Goal: Communication & Community: Participate in discussion

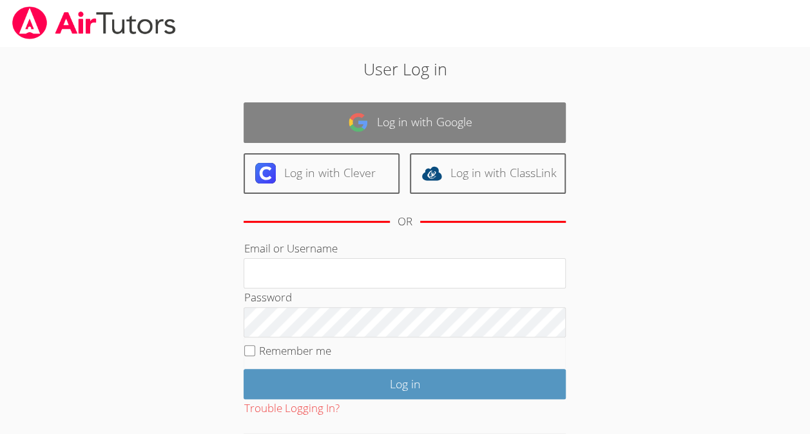
click at [371, 134] on link "Log in with Google" at bounding box center [405, 122] width 322 height 41
click at [404, 122] on link "Log in with Google" at bounding box center [405, 122] width 322 height 41
click at [419, 130] on link "Log in with Google" at bounding box center [405, 122] width 322 height 41
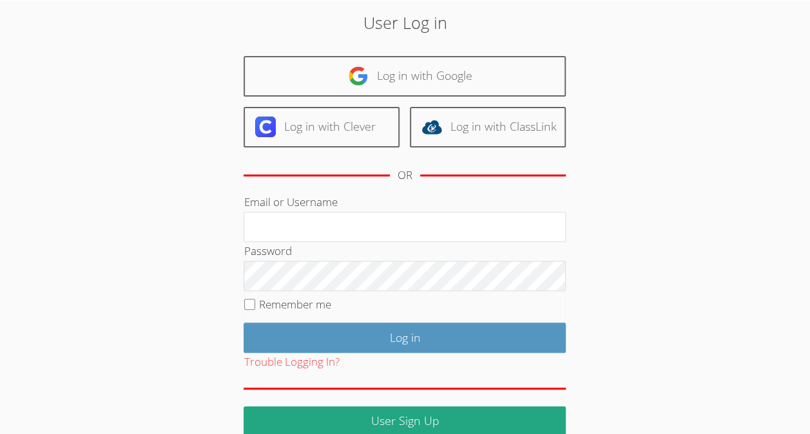
scroll to position [65, 0]
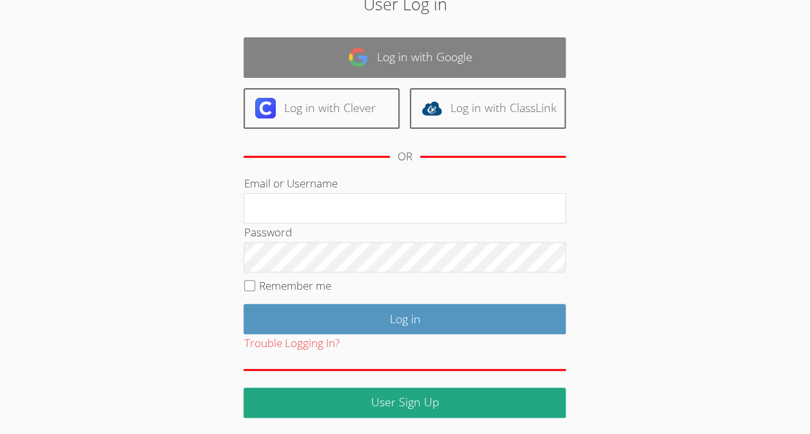
click at [425, 37] on link "Log in with Google" at bounding box center [405, 57] width 322 height 41
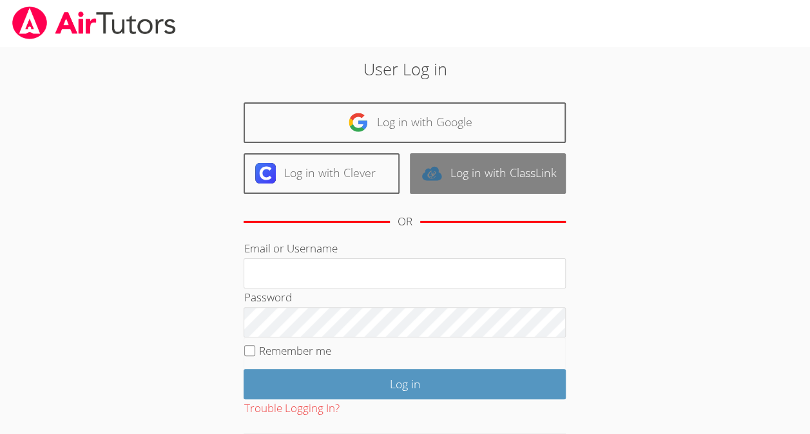
click at [440, 154] on link "Log in with ClassLink" at bounding box center [488, 173] width 156 height 41
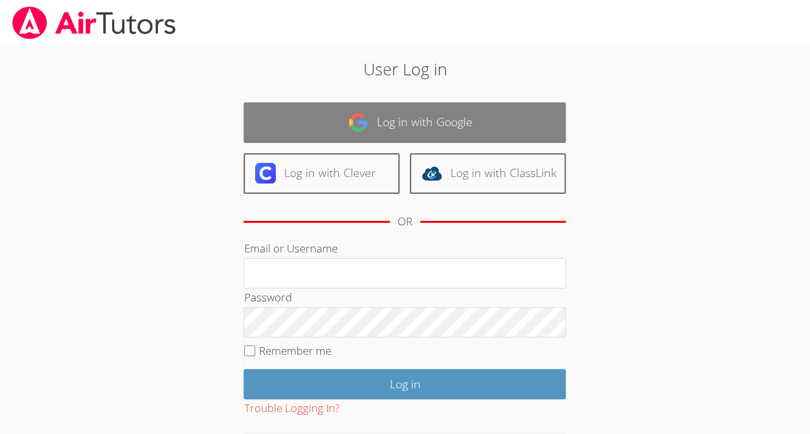
click at [456, 125] on link "Log in with Google" at bounding box center [405, 122] width 322 height 41
click at [456, 124] on link "Log in with Google" at bounding box center [405, 122] width 322 height 41
click at [456, 121] on link "Log in with Google" at bounding box center [405, 122] width 322 height 41
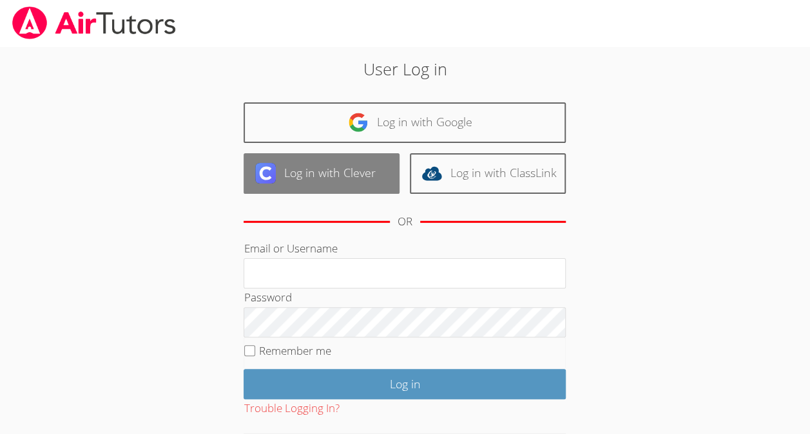
click at [325, 162] on link "Log in with Clever" at bounding box center [322, 173] width 156 height 41
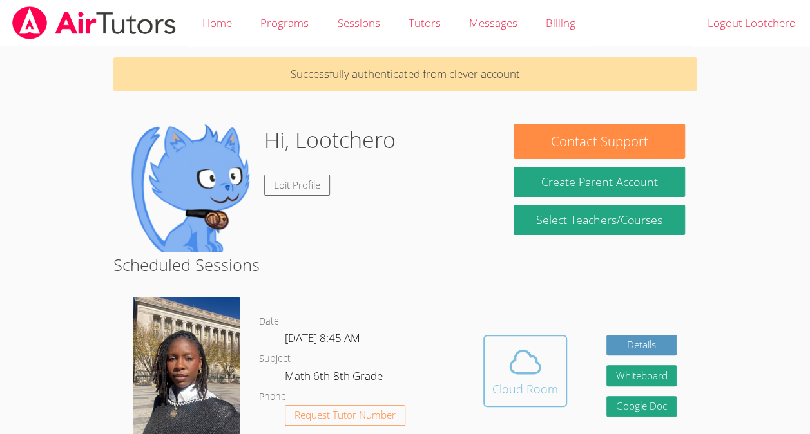
click at [528, 378] on icon at bounding box center [525, 362] width 36 height 36
click at [527, 392] on div "Cloud Room" at bounding box center [525, 389] width 66 height 18
click at [558, 384] on button "Cloud Room" at bounding box center [525, 371] width 84 height 72
click at [494, 371] on span at bounding box center [525, 362] width 66 height 36
click at [508, 317] on div "Hidden Cloud Room Details Whiteboard Hidden Google Doc" at bounding box center [579, 380] width 233 height 186
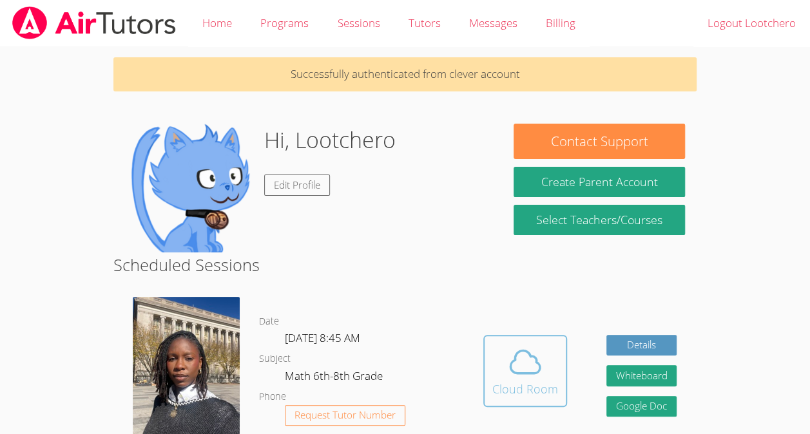
click at [547, 388] on div "Cloud Room" at bounding box center [525, 389] width 66 height 18
click at [505, 365] on span at bounding box center [525, 362] width 66 height 36
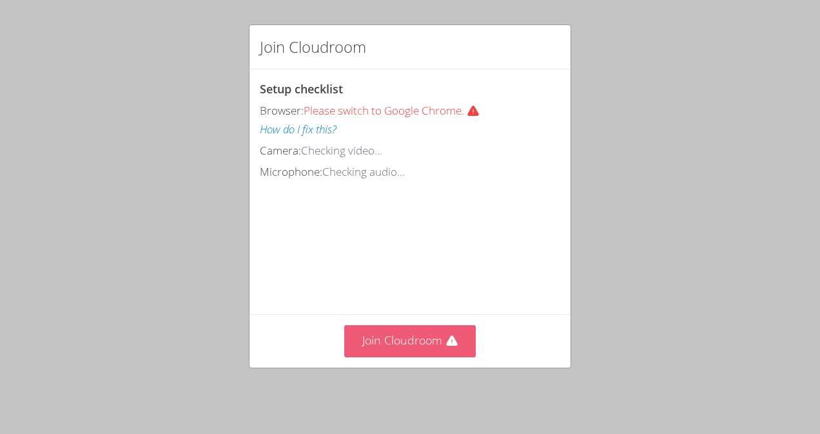
click at [397, 344] on button "Join Cloudroom" at bounding box center [410, 341] width 132 height 32
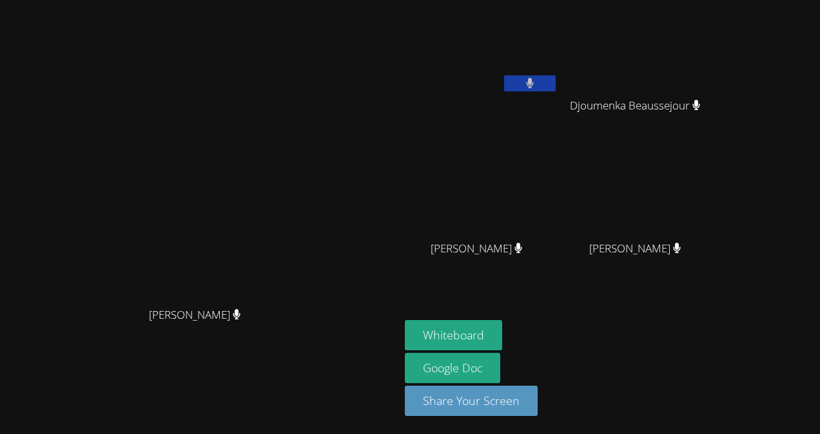
click at [717, 81] on video at bounding box center [639, 48] width 153 height 86
click at [502, 344] on button "Whiteboard" at bounding box center [453, 335] width 97 height 30
click at [541, 48] on video at bounding box center [481, 48] width 153 height 86
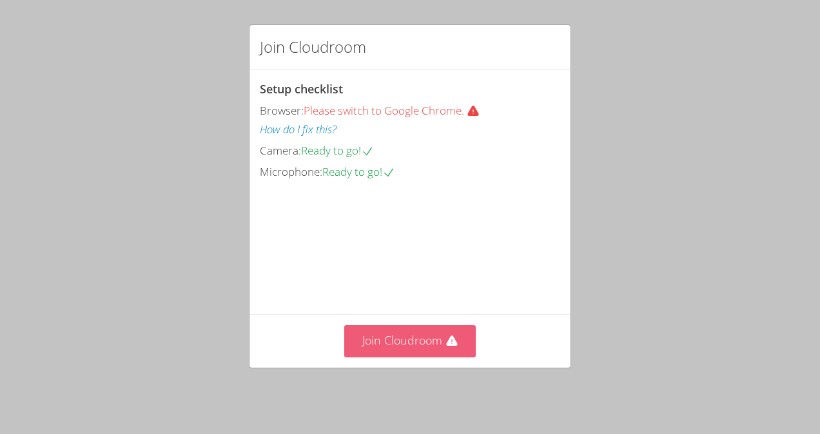
click at [436, 342] on button "Join Cloudroom" at bounding box center [410, 341] width 132 height 32
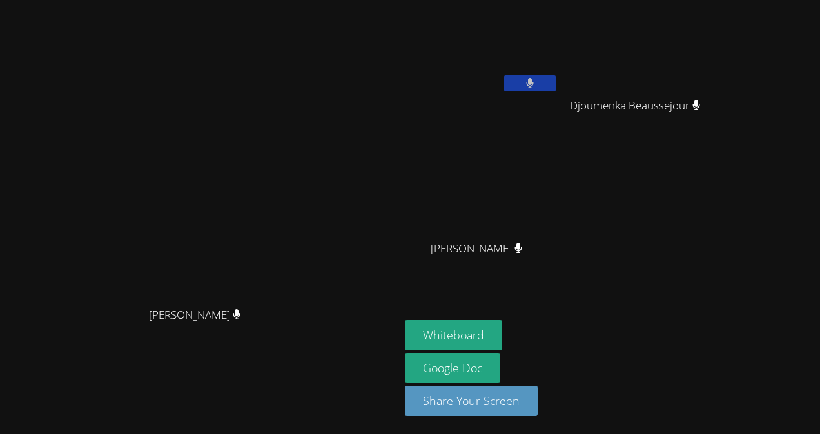
click at [717, 220] on div "Lootchero Rene Djoumenka Beaussejour Djoumenka Beaussejour Jhonsley Jean Jhonsl…" at bounding box center [561, 145] width 312 height 281
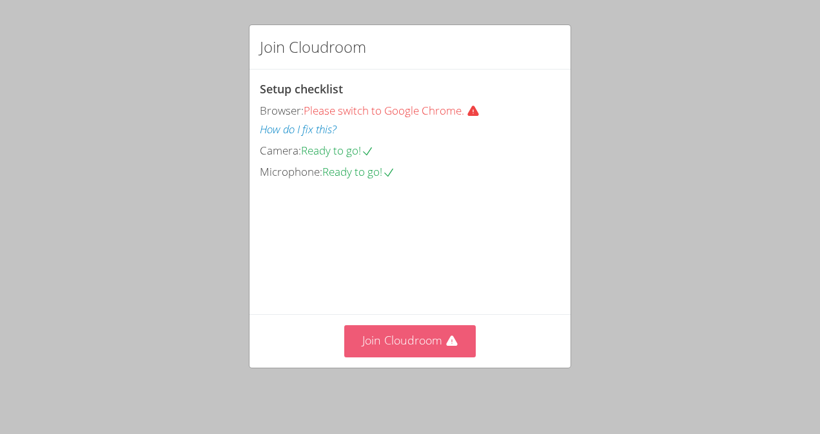
click at [403, 340] on button "Join Cloudroom" at bounding box center [410, 341] width 132 height 32
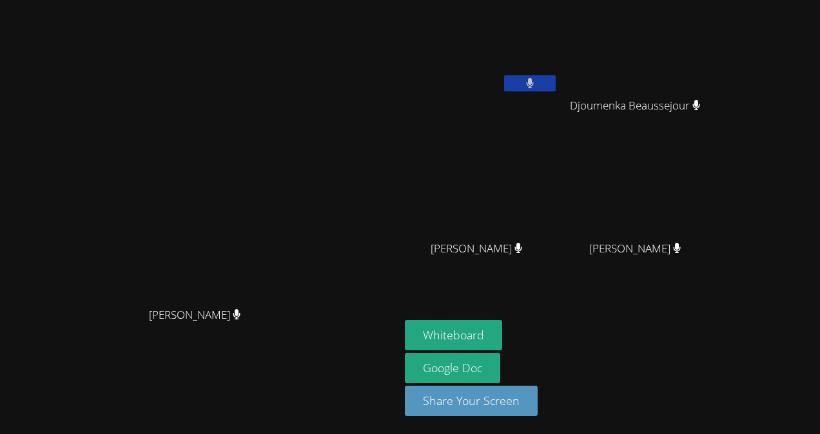
drag, startPoint x: 645, startPoint y: 237, endPoint x: 572, endPoint y: 171, distance: 98.1
click at [572, 171] on video at bounding box center [639, 191] width 153 height 86
click at [556, 75] on button at bounding box center [530, 83] width 52 height 16
click at [536, 84] on icon at bounding box center [530, 83] width 14 height 11
drag, startPoint x: 684, startPoint y: 188, endPoint x: 349, endPoint y: 224, distance: 337.1
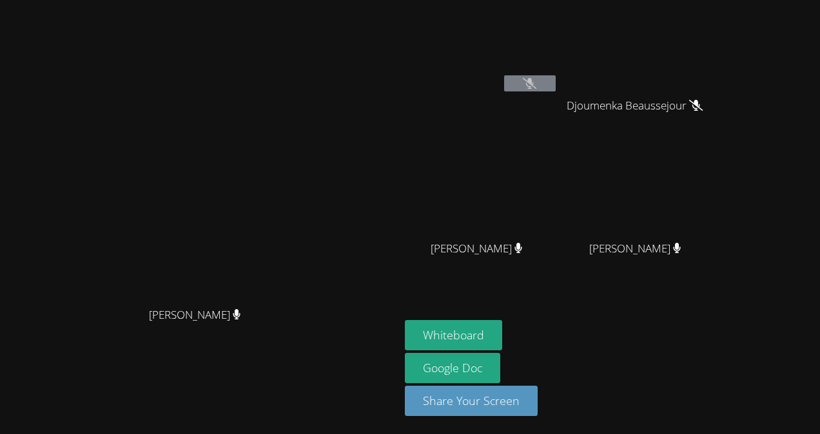
click at [296, 224] on video at bounding box center [199, 191] width 193 height 219
click at [674, 266] on div "[PERSON_NAME]" at bounding box center [639, 261] width 153 height 52
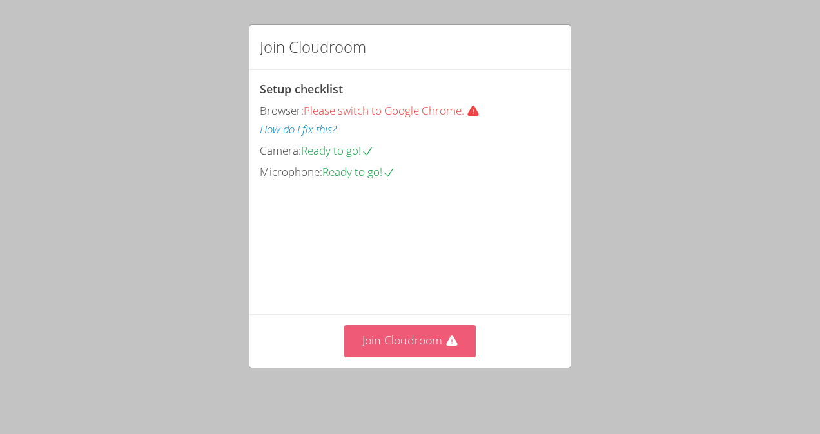
click at [427, 353] on button "Join Cloudroom" at bounding box center [410, 341] width 132 height 32
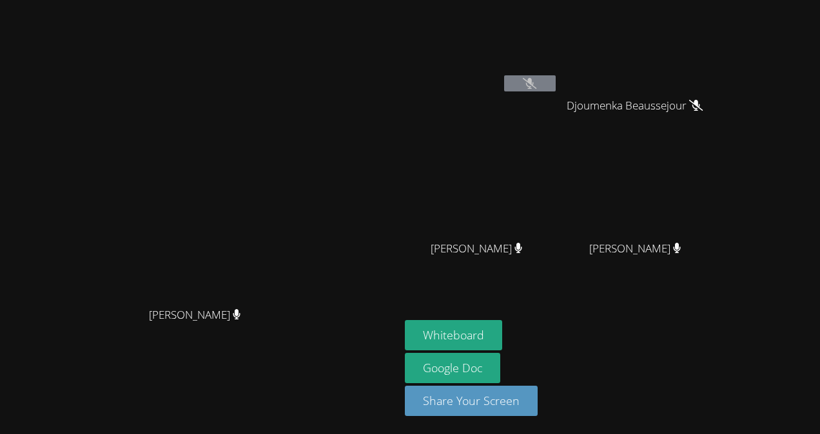
click at [592, 206] on video at bounding box center [639, 191] width 153 height 86
click at [659, 50] on video at bounding box center [639, 48] width 153 height 86
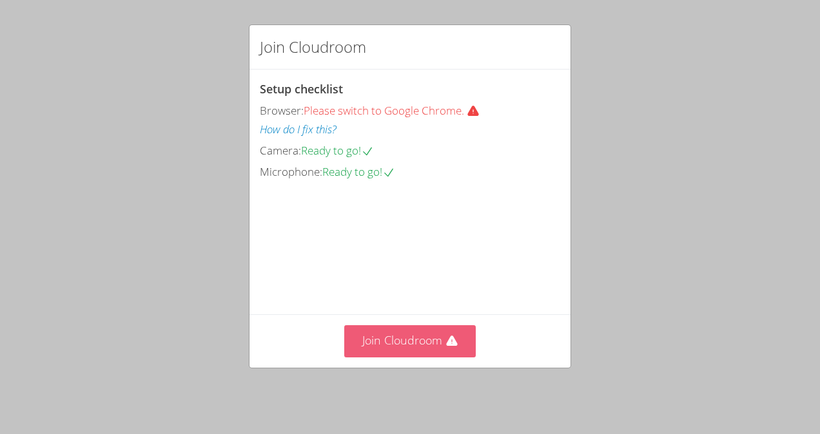
click at [446, 346] on icon at bounding box center [451, 341] width 11 height 10
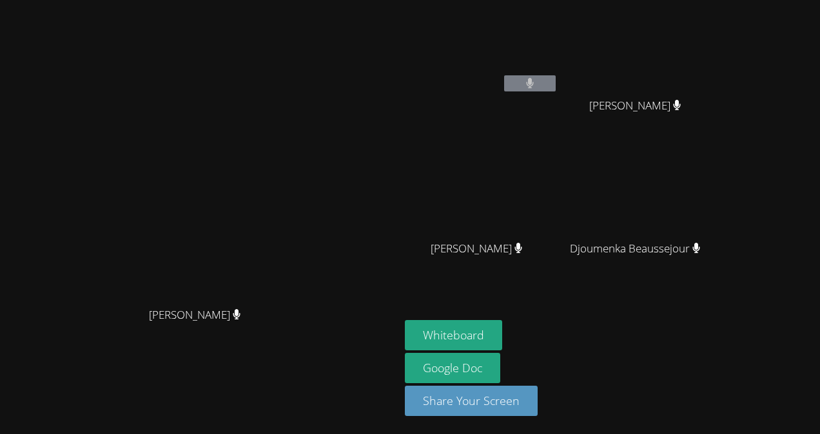
click at [296, 230] on video at bounding box center [199, 191] width 193 height 219
click at [400, 258] on main "[PERSON_NAME] [PERSON_NAME]" at bounding box center [200, 217] width 400 height 434
click at [389, 344] on div "[PERSON_NAME]" at bounding box center [199, 327] width 389 height 52
click at [3, 363] on main "[PERSON_NAME] [PERSON_NAME]" at bounding box center [200, 217] width 400 height 434
click at [103, 301] on video at bounding box center [199, 191] width 193 height 219
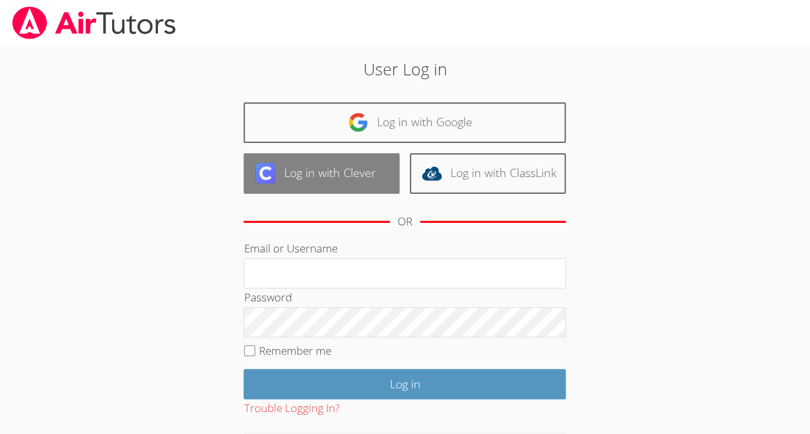
click at [385, 170] on link "Log in with Clever" at bounding box center [322, 173] width 156 height 41
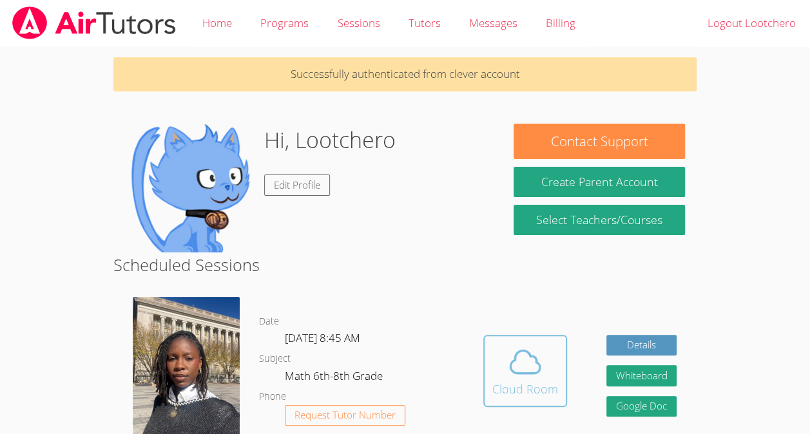
click at [510, 351] on icon at bounding box center [525, 362] width 30 height 23
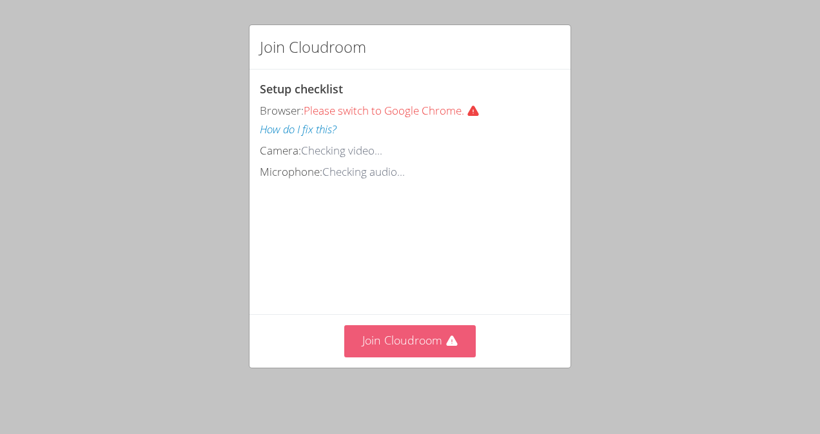
click at [434, 341] on button "Join Cloudroom" at bounding box center [410, 341] width 132 height 32
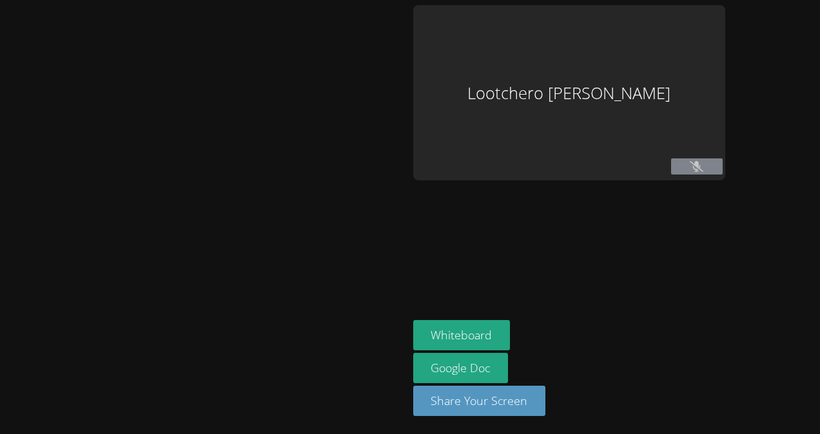
click at [403, 356] on div at bounding box center [204, 217] width 398 height 424
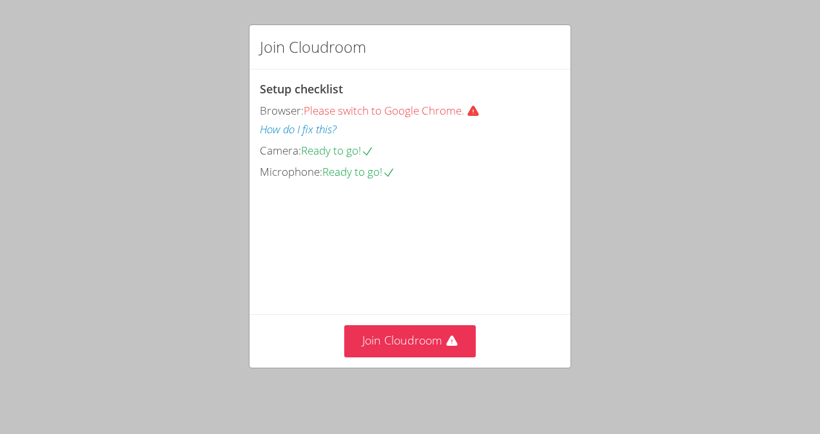
click at [427, 382] on div "Join Cloudroom Setup checklist Browser: Please switch to Google Chrome. How do …" at bounding box center [410, 217] width 820 height 434
click at [422, 354] on button "Join Cloudroom" at bounding box center [410, 341] width 132 height 32
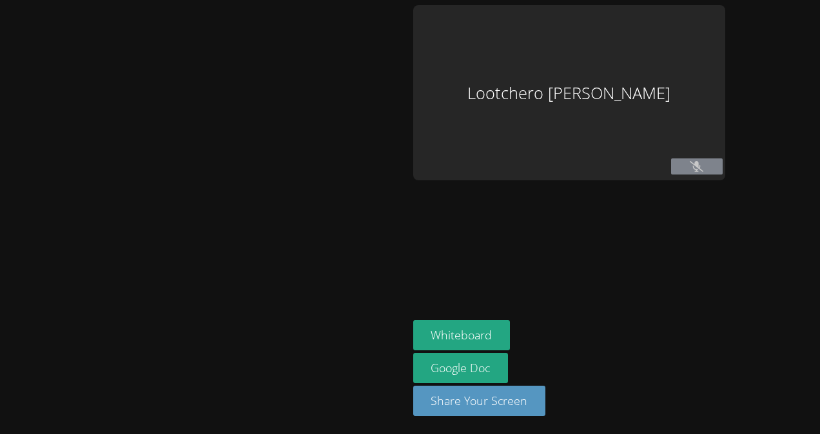
click at [403, 331] on div at bounding box center [204, 217] width 398 height 424
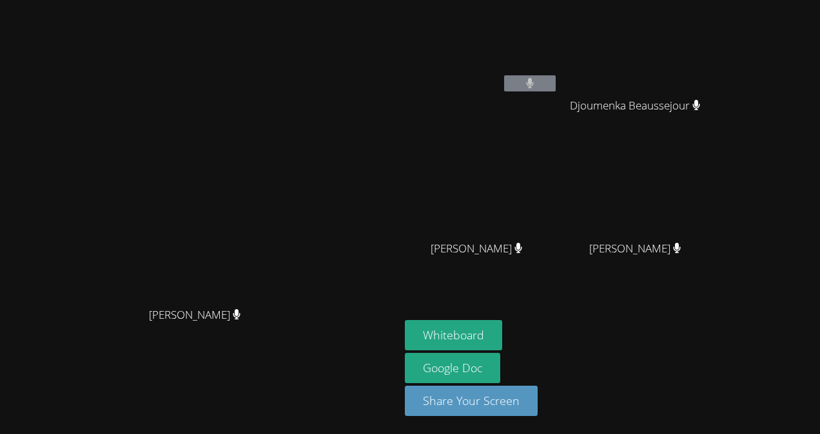
click at [726, 347] on div "[PERSON_NAME] [PERSON_NAME] [PERSON_NAME] [PERSON_NAME] [PERSON_NAME] [PERSON_N…" at bounding box center [410, 217] width 820 height 434
click at [502, 342] on button "Whiteboard" at bounding box center [453, 335] width 97 height 30
click at [405, 320] on button "Whiteboard" at bounding box center [453, 335] width 97 height 30
